Goal: Browse casually

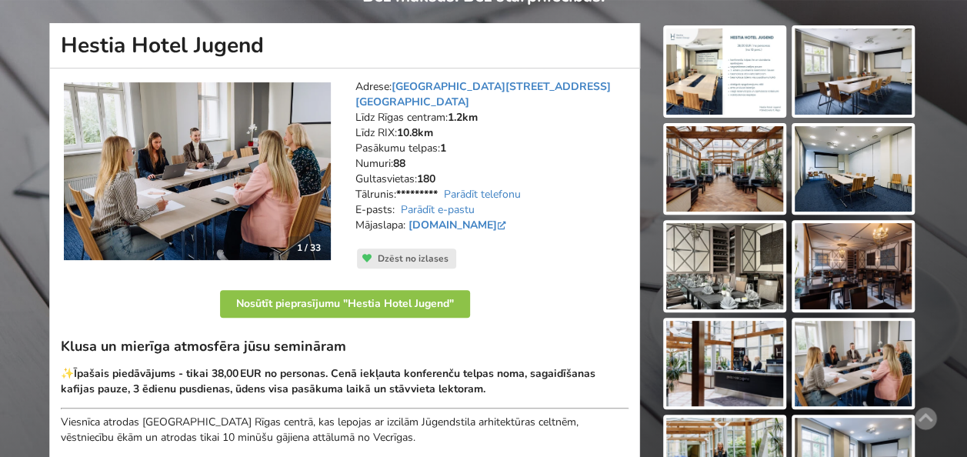
scroll to position [154, 0]
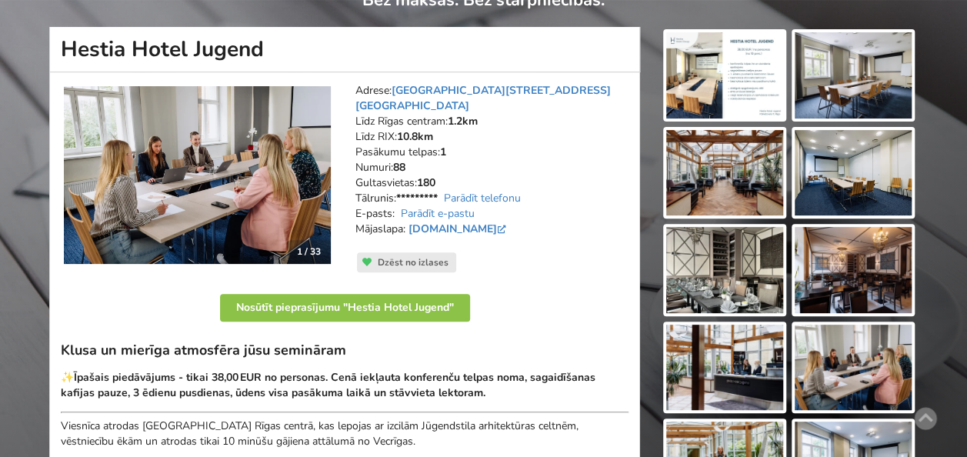
click at [747, 83] on img at bounding box center [724, 75] width 117 height 86
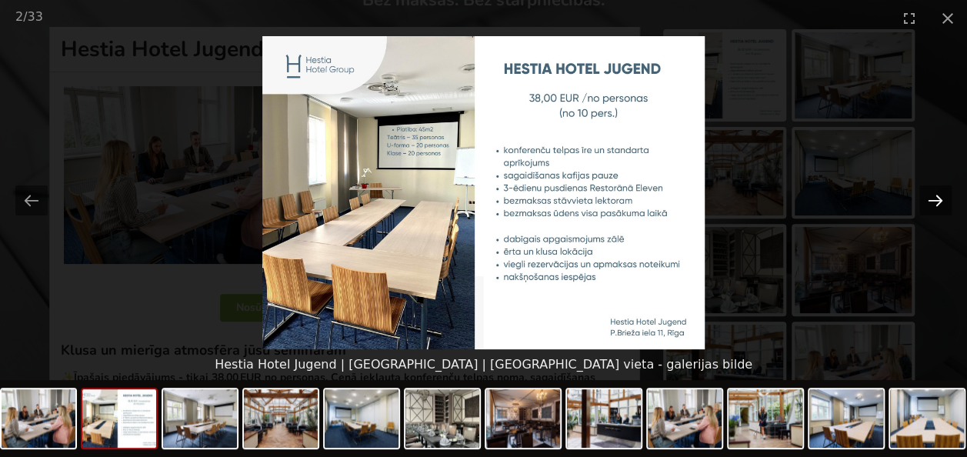
click at [941, 194] on button "Next slide" at bounding box center [935, 200] width 32 height 30
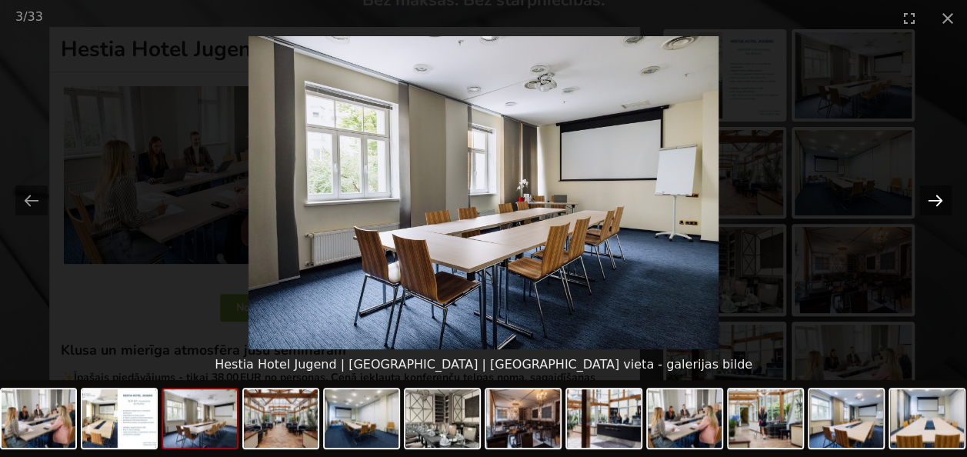
click at [941, 194] on button "Next slide" at bounding box center [935, 200] width 32 height 30
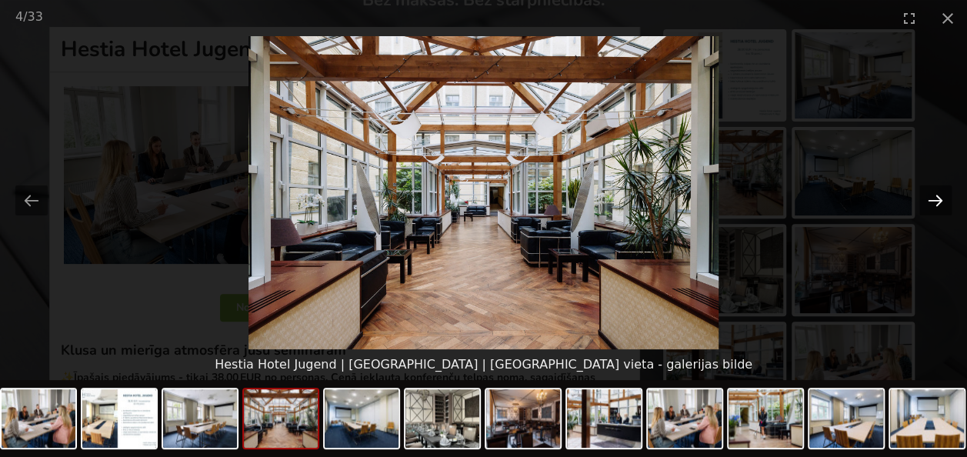
click at [941, 194] on button "Next slide" at bounding box center [935, 200] width 32 height 30
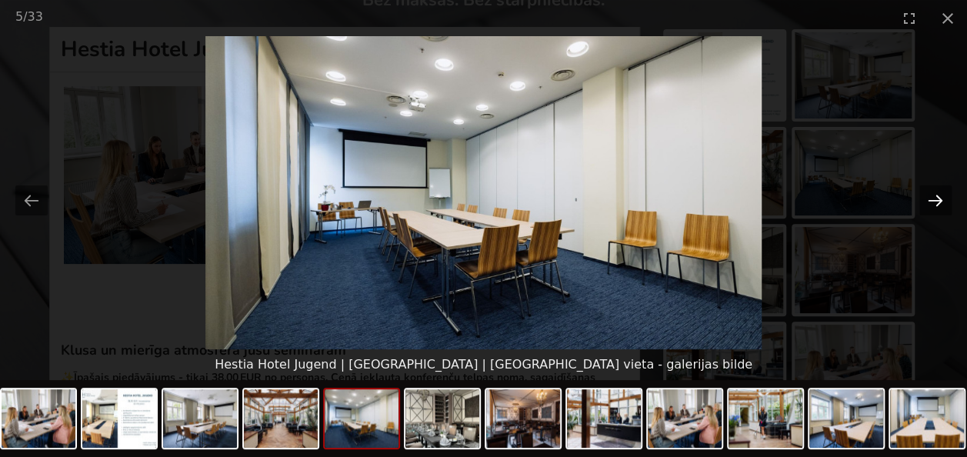
click at [941, 194] on button "Next slide" at bounding box center [935, 200] width 32 height 30
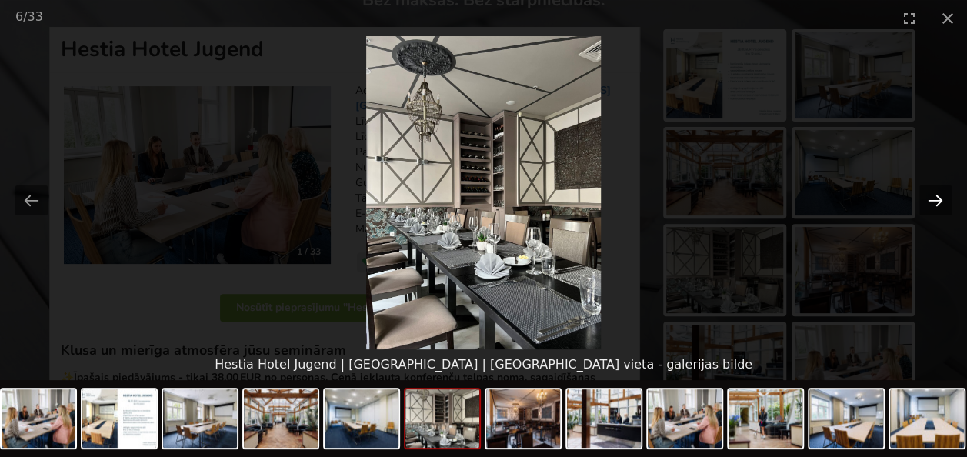
click at [941, 194] on button "Next slide" at bounding box center [935, 200] width 32 height 30
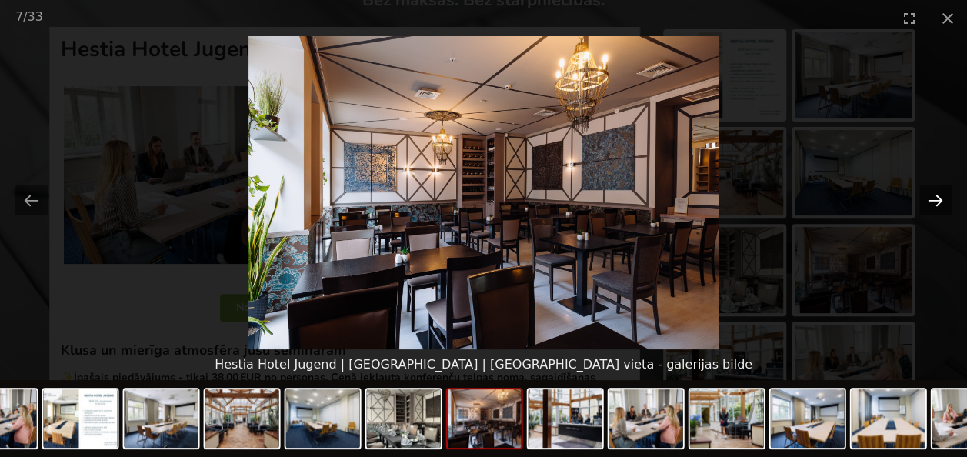
click at [941, 194] on button "Next slide" at bounding box center [935, 200] width 32 height 30
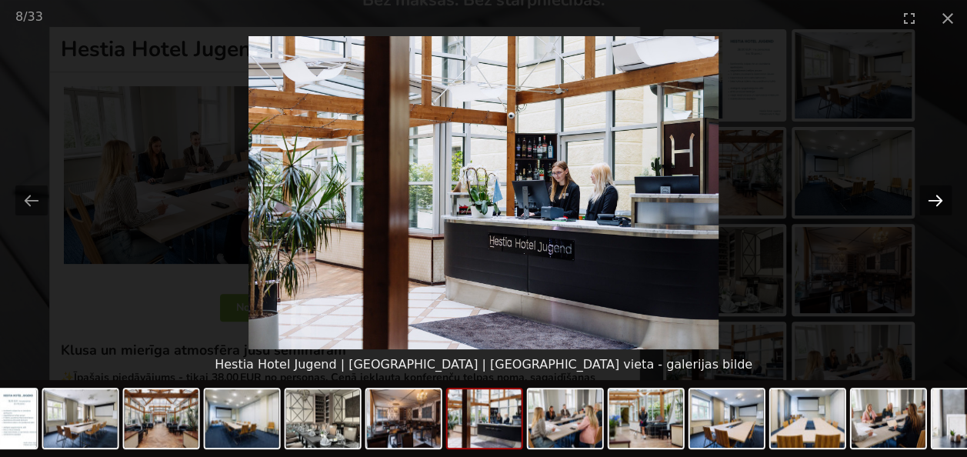
click at [941, 194] on button "Next slide" at bounding box center [935, 200] width 32 height 30
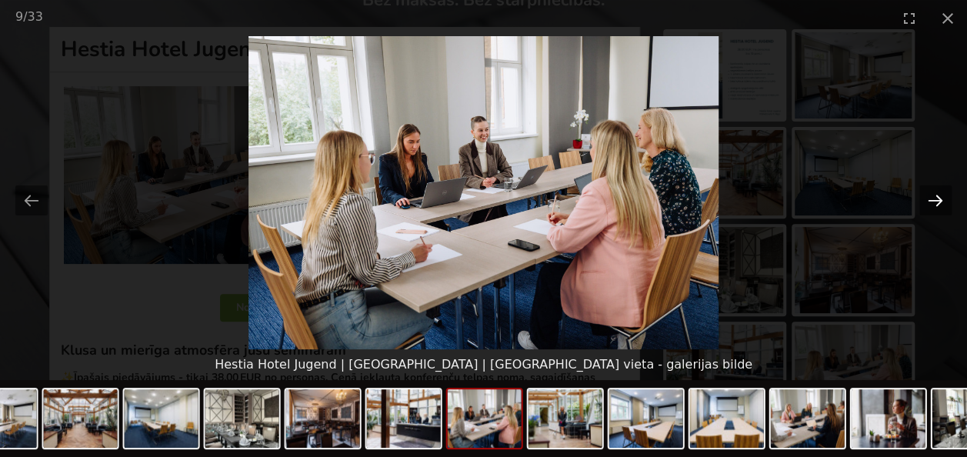
click at [941, 194] on button "Next slide" at bounding box center [935, 200] width 32 height 30
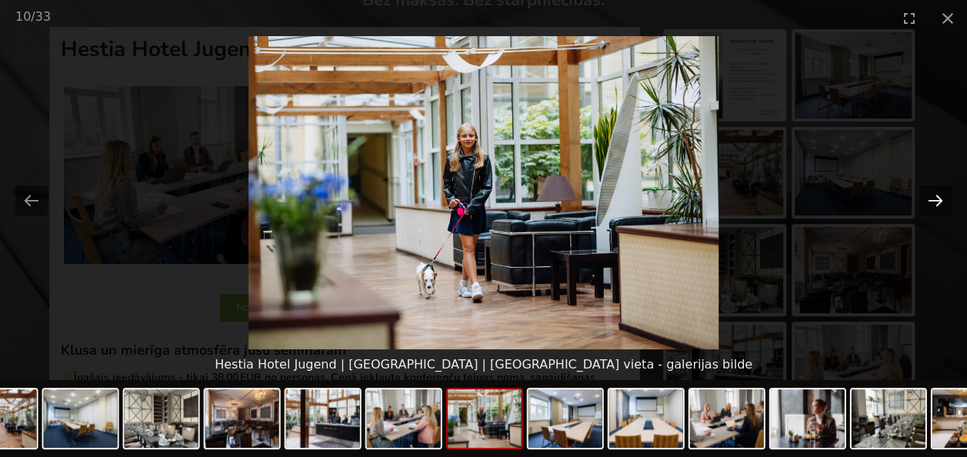
click at [941, 194] on button "Next slide" at bounding box center [935, 200] width 32 height 30
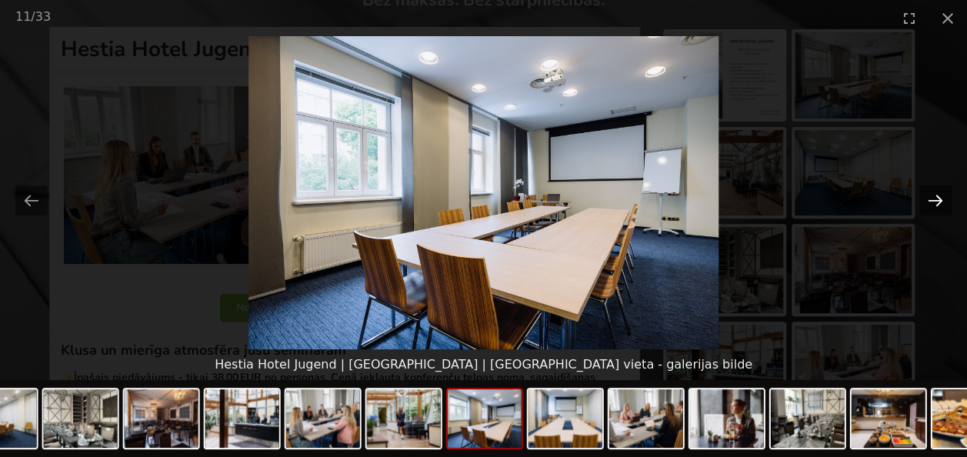
click at [941, 194] on button "Next slide" at bounding box center [935, 200] width 32 height 30
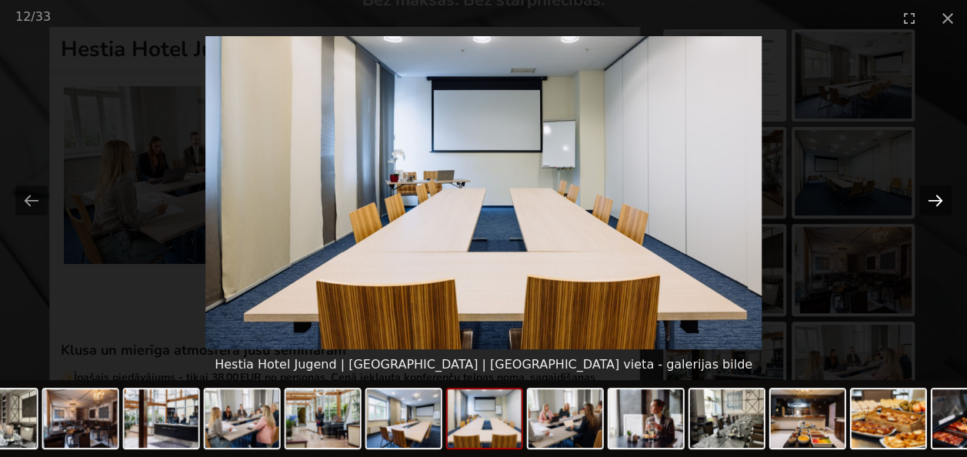
click at [941, 194] on button "Next slide" at bounding box center [935, 200] width 32 height 30
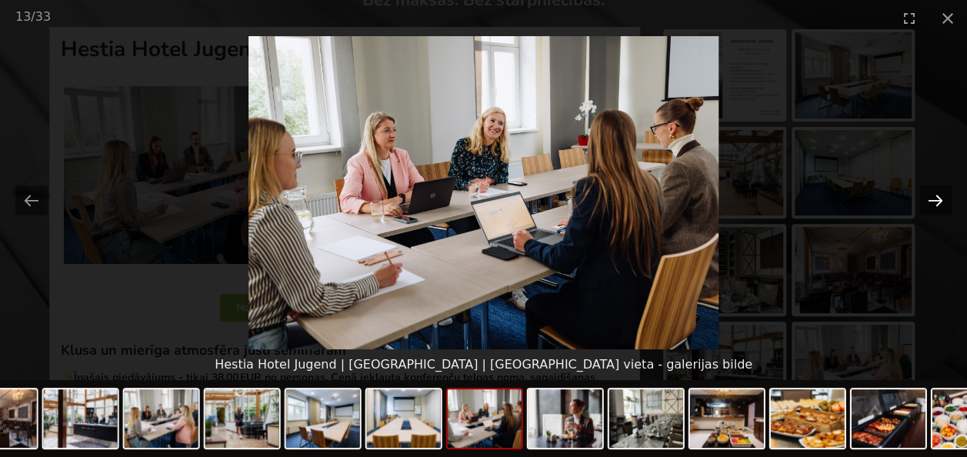
click at [941, 194] on button "Next slide" at bounding box center [935, 200] width 32 height 30
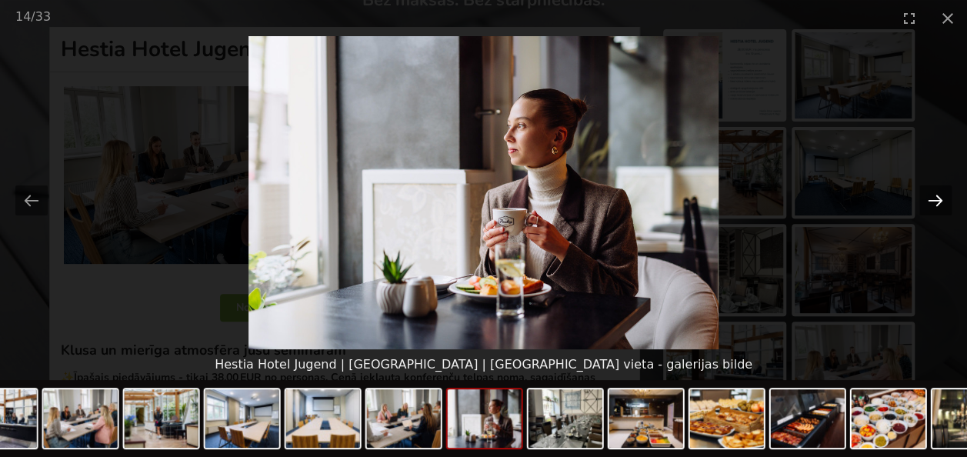
click at [941, 194] on button "Next slide" at bounding box center [935, 200] width 32 height 30
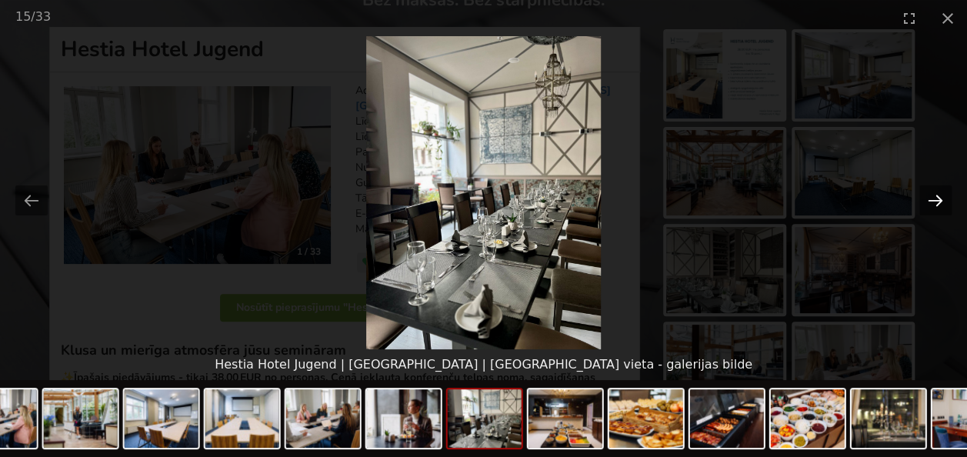
click at [941, 194] on button "Next slide" at bounding box center [935, 200] width 32 height 30
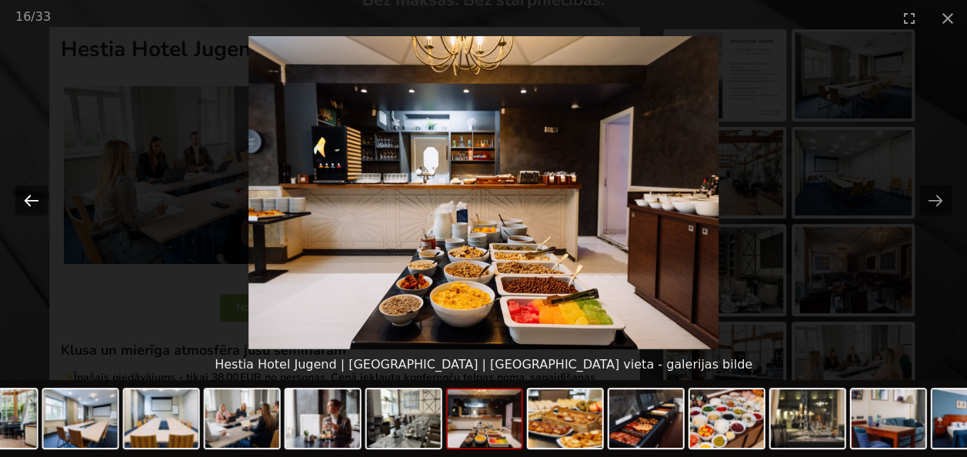
click at [34, 193] on button "Previous slide" at bounding box center [31, 200] width 32 height 30
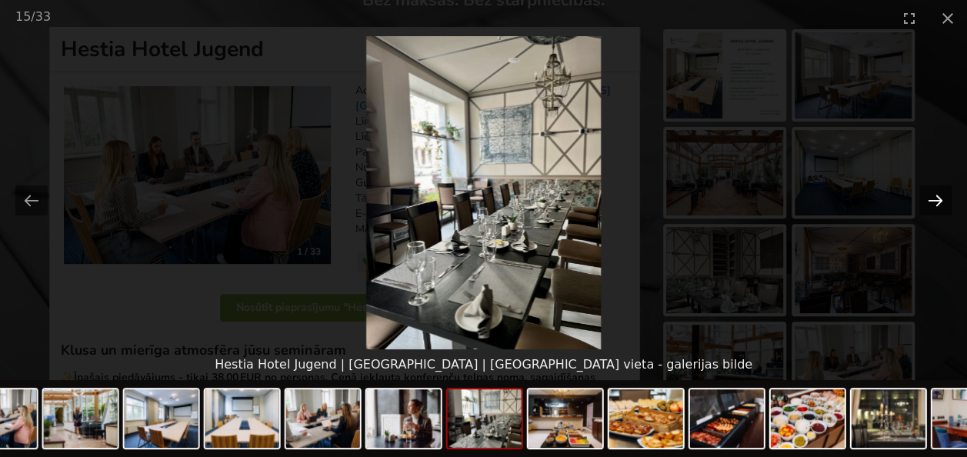
click at [934, 199] on button "Next slide" at bounding box center [935, 200] width 32 height 30
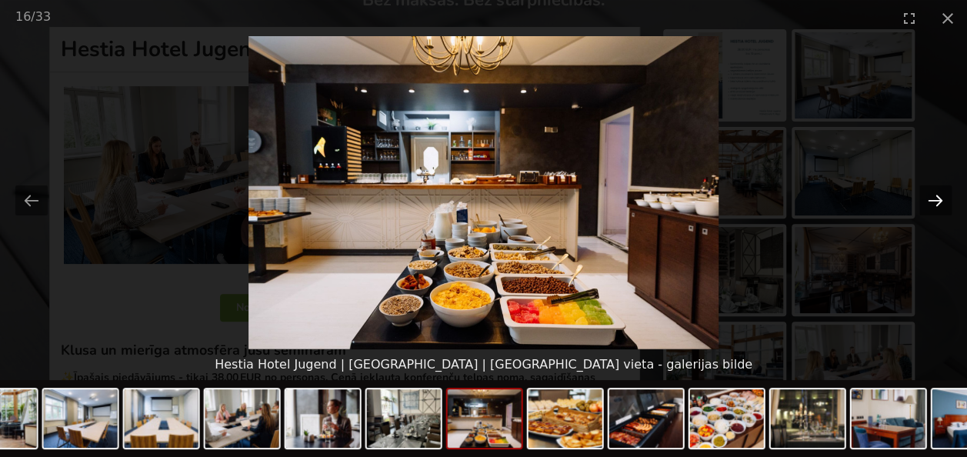
click at [934, 199] on button "Next slide" at bounding box center [935, 200] width 32 height 30
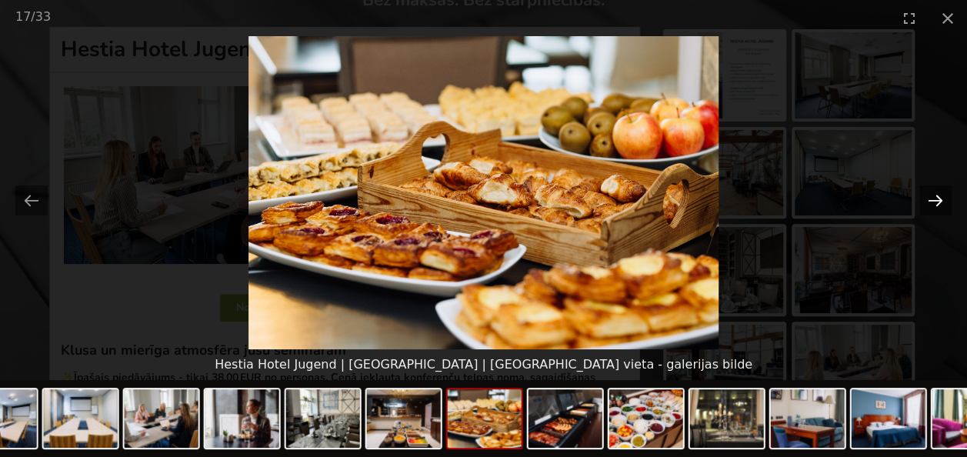
click at [934, 199] on button "Next slide" at bounding box center [935, 200] width 32 height 30
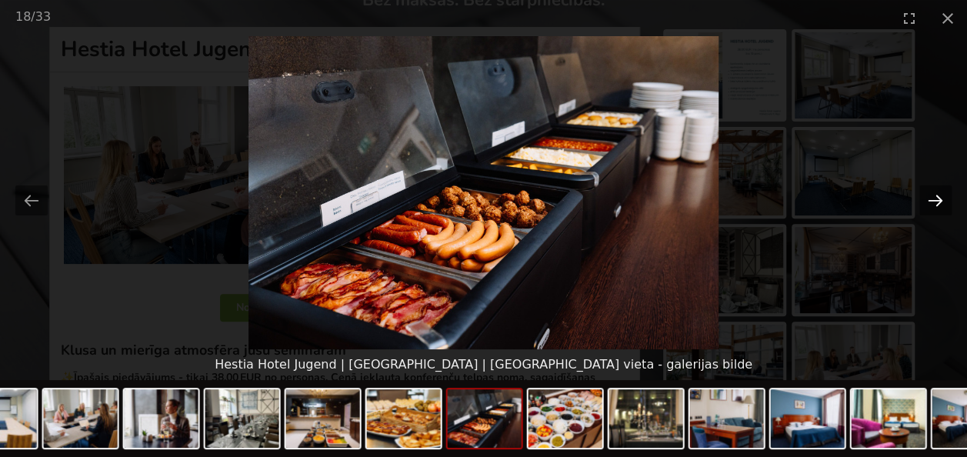
click at [934, 199] on button "Next slide" at bounding box center [935, 200] width 32 height 30
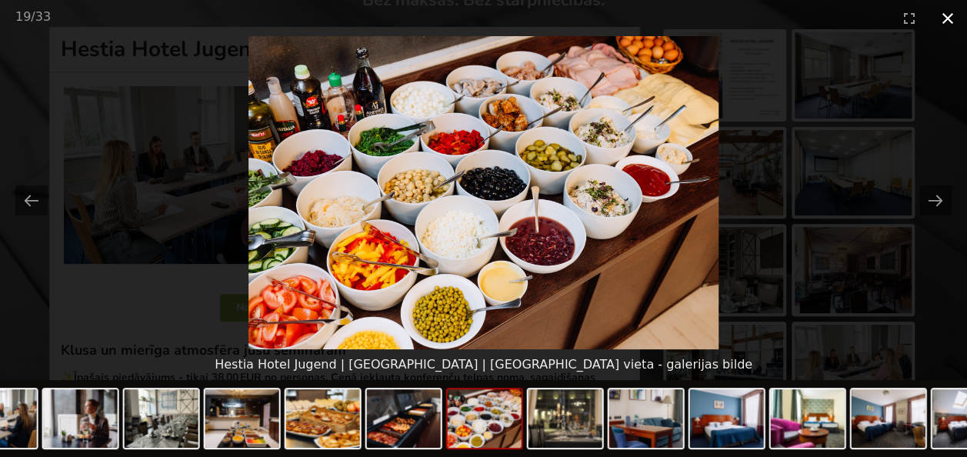
click at [946, 18] on button "Close gallery" at bounding box center [947, 18] width 38 height 36
